Goal: Task Accomplishment & Management: Manage account settings

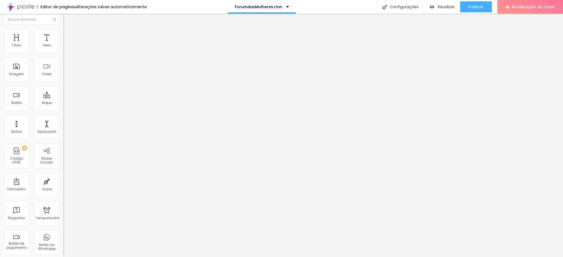
scroll to position [2, 0]
click at [285, 7] on div "fórumdasmulheres.rmn" at bounding box center [261, 7] width 54 height 4
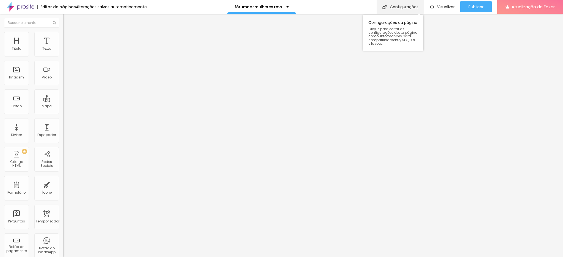
click at [414, 5] on font "Configurações" at bounding box center [404, 6] width 29 height 5
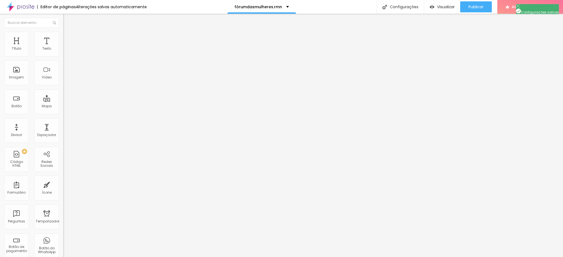
click at [437, 8] on font "Visualizar" at bounding box center [446, 6] width 18 height 5
click at [284, 6] on div "fórumdasmulheres.rmn" at bounding box center [261, 7] width 54 height 4
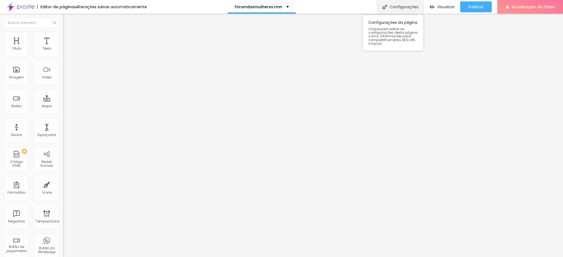
click at [396, 5] on font "Configurações" at bounding box center [404, 6] width 29 height 5
type input "/forumdasmulheres.rmn"
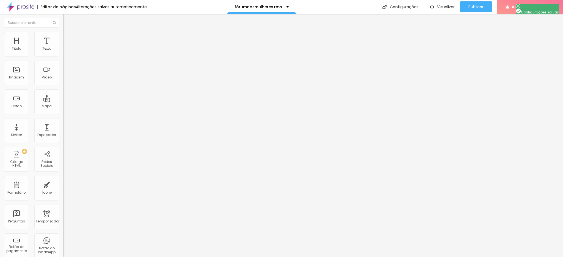
click at [22, 73] on div "Imagem" at bounding box center [16, 73] width 25 height 25
click at [17, 74] on div "Imagem" at bounding box center [16, 73] width 25 height 25
click at [18, 158] on div "PREMIUM Código HTML" at bounding box center [16, 159] width 25 height 25
click at [68, 38] on font "Estilo" at bounding box center [72, 35] width 9 height 5
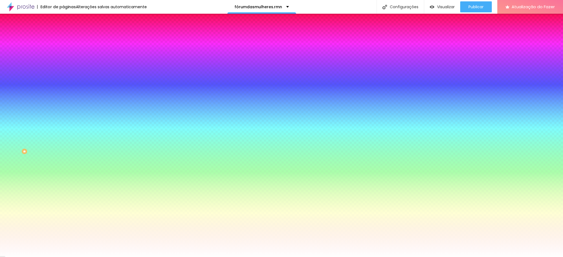
click at [67, 51] on font "Trocar imagem" at bounding box center [80, 48] width 27 height 5
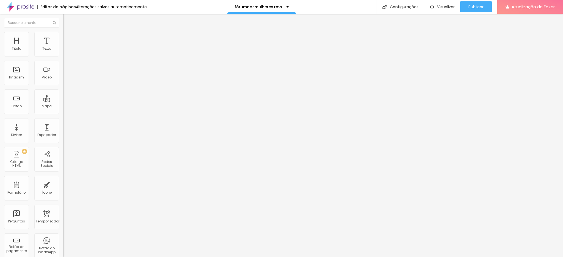
click at [63, 50] on span "Encaixotado" at bounding box center [73, 47] width 21 height 5
click at [63, 59] on span "Completo" at bounding box center [71, 56] width 17 height 5
click at [68, 38] on font "Estilo" at bounding box center [72, 35] width 9 height 5
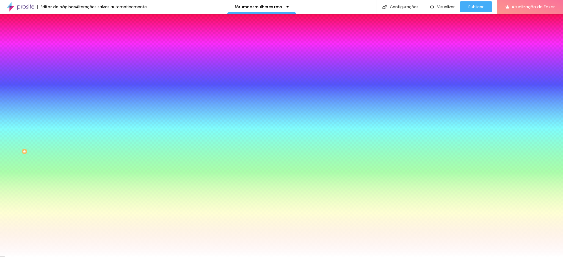
click at [93, 49] on img at bounding box center [94, 47] width 3 height 3
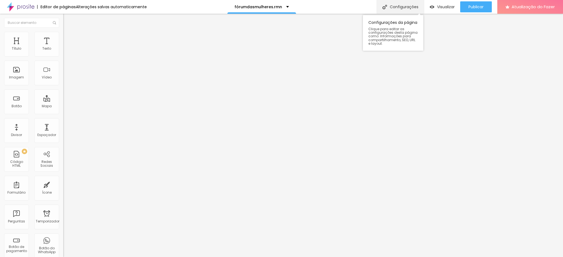
click at [395, 6] on font "Configurações" at bounding box center [404, 6] width 29 height 5
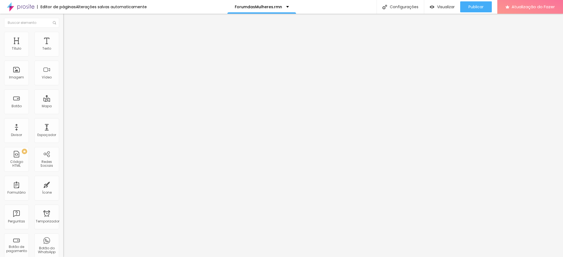
click at [361, 9] on div "Editor de páginas Alterações salvas automaticamente ForumdasMulheres.rmn Config…" at bounding box center [281, 7] width 563 height 14
click at [392, 8] on font "Configurações" at bounding box center [404, 6] width 29 height 5
click at [395, 6] on font "Configurações" at bounding box center [404, 6] width 29 height 5
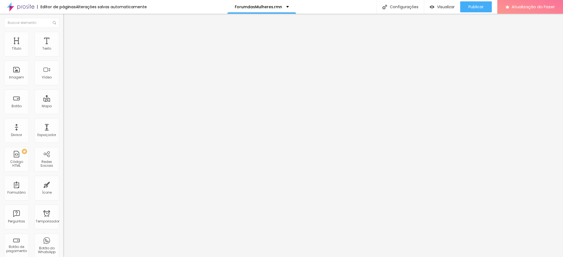
type input "/forumdasmulheres.rmn"
click at [440, 8] on font "Visualizar" at bounding box center [446, 6] width 18 height 5
click at [26, 4] on img at bounding box center [20, 7] width 27 height 14
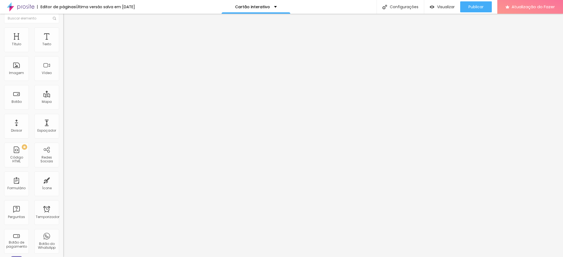
scroll to position [3, 0]
click at [23, 76] on div "Imagem" at bounding box center [16, 69] width 25 height 25
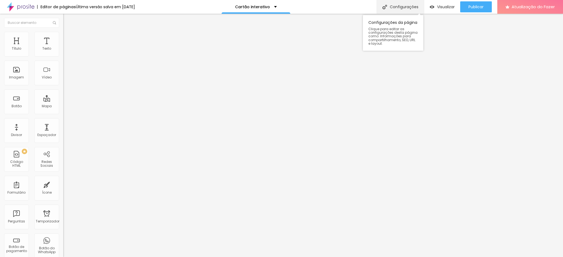
click at [407, 6] on font "Configurações" at bounding box center [404, 6] width 29 height 5
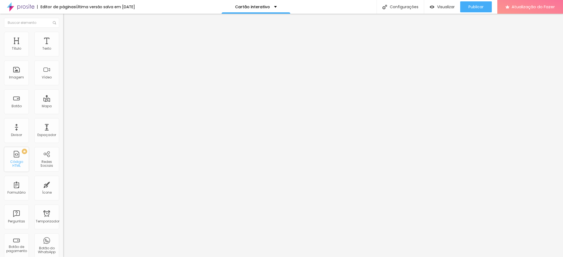
click at [23, 162] on font "Código HTML" at bounding box center [16, 164] width 13 height 9
click at [19, 162] on font "Código HTML" at bounding box center [16, 164] width 13 height 9
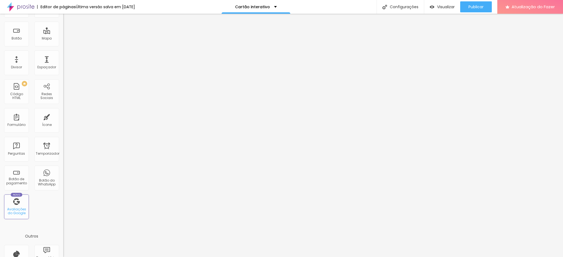
scroll to position [107, 0]
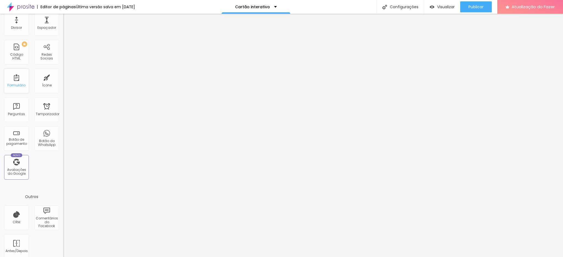
click at [15, 82] on div "Formulário" at bounding box center [16, 81] width 25 height 25
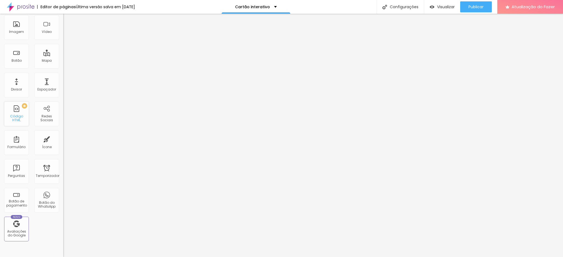
scroll to position [0, 0]
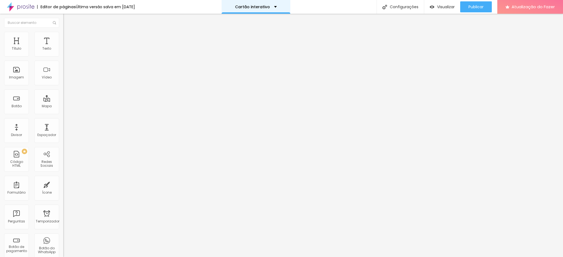
click at [270, 8] on font "Cartão interativo" at bounding box center [252, 6] width 35 height 5
click at [446, 5] on font "Visualizar" at bounding box center [446, 6] width 18 height 5
click at [451, 5] on font "Visualizar" at bounding box center [446, 6] width 18 height 5
click at [44, 187] on div "Ícone" at bounding box center [46, 188] width 25 height 25
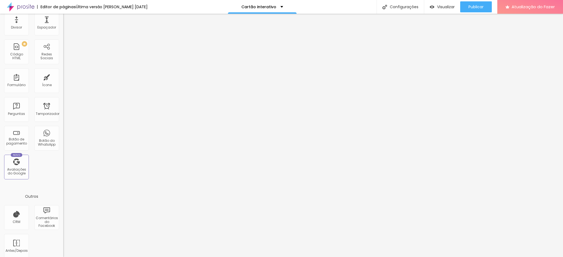
scroll to position [113, 0]
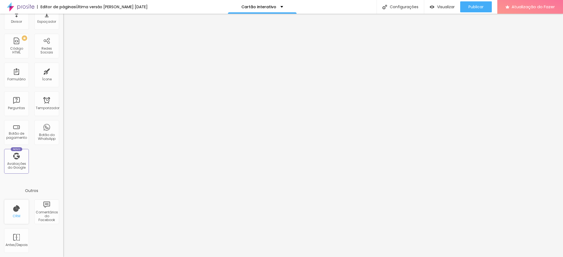
click at [16, 216] on font "CRM" at bounding box center [17, 216] width 8 height 5
click at [21, 79] on font "Formulário" at bounding box center [16, 79] width 18 height 5
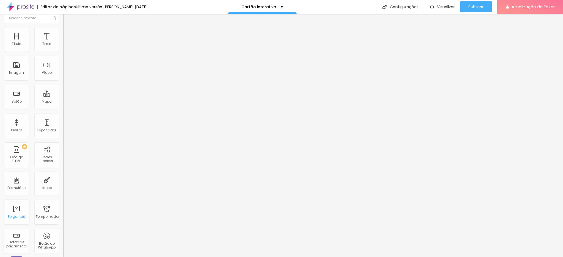
scroll to position [0, 0]
click at [18, 43] on div "Título" at bounding box center [16, 44] width 25 height 25
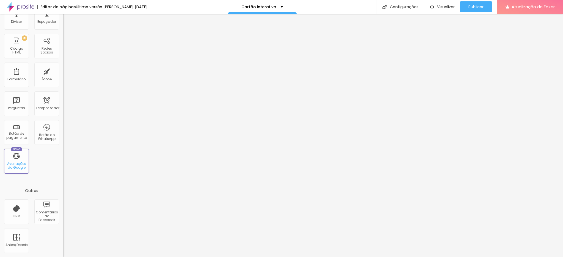
click at [14, 165] on font "Avaliações do Google" at bounding box center [16, 166] width 19 height 9
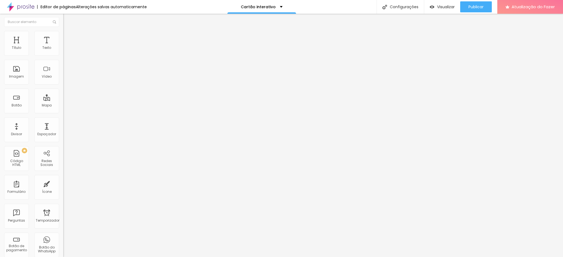
scroll to position [0, 0]
click at [67, 47] on font "Adicionar imagem" at bounding box center [83, 45] width 32 height 5
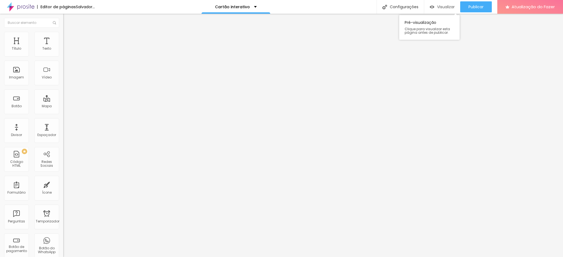
click at [442, 4] on font "Visualizar" at bounding box center [446, 6] width 18 height 5
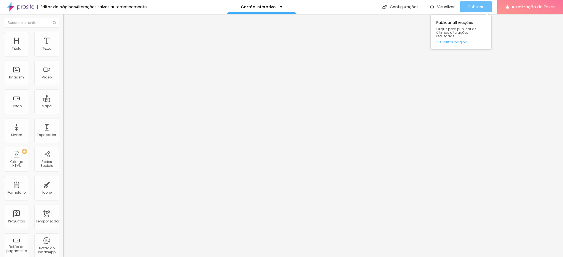
click at [467, 7] on button "Publicar" at bounding box center [476, 6] width 32 height 11
click at [478, 8] on font "Publicar" at bounding box center [475, 6] width 15 height 5
click at [19, 70] on div "Imagem" at bounding box center [16, 73] width 25 height 25
click at [19, 161] on div "PREMIUM Código HTML" at bounding box center [16, 159] width 25 height 25
